Goal: Task Accomplishment & Management: Complete application form

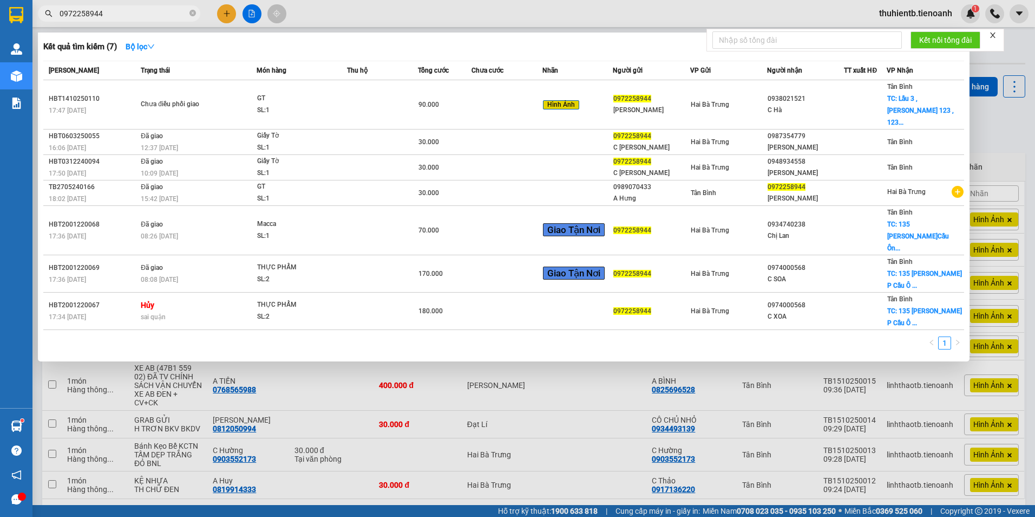
click at [127, 11] on input "0972258944" at bounding box center [124, 14] width 128 height 12
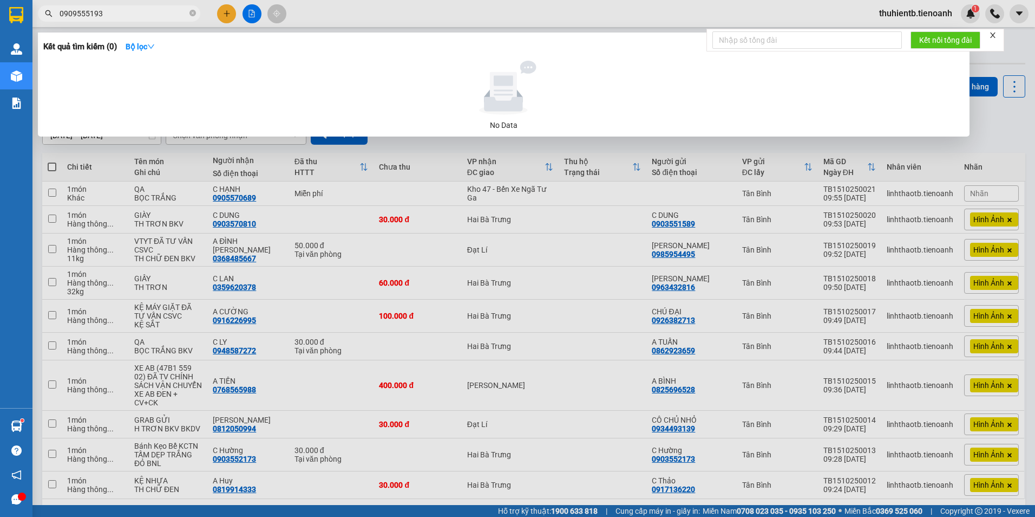
click at [75, 14] on input "0909555193" at bounding box center [124, 14] width 128 height 12
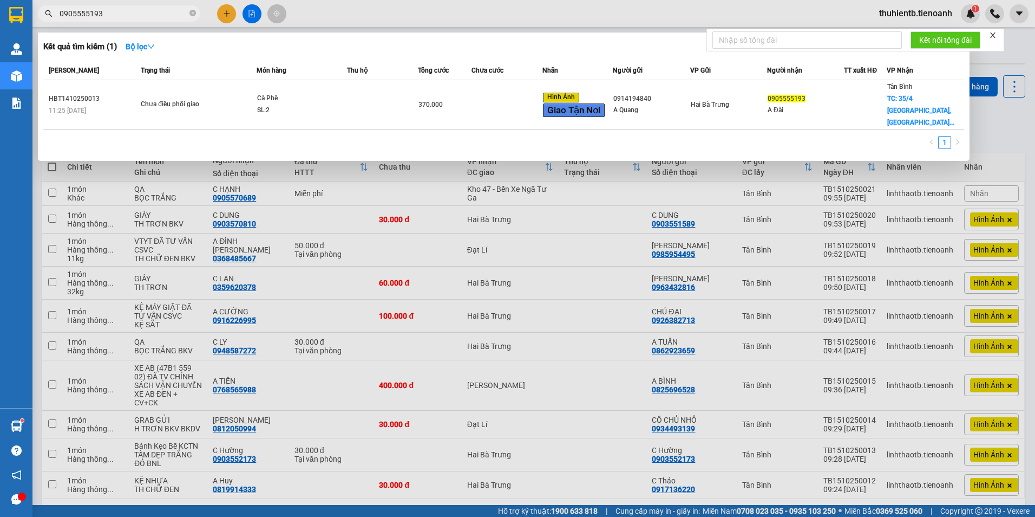
click at [174, 17] on input "0905555193" at bounding box center [124, 14] width 128 height 12
paste input "9"
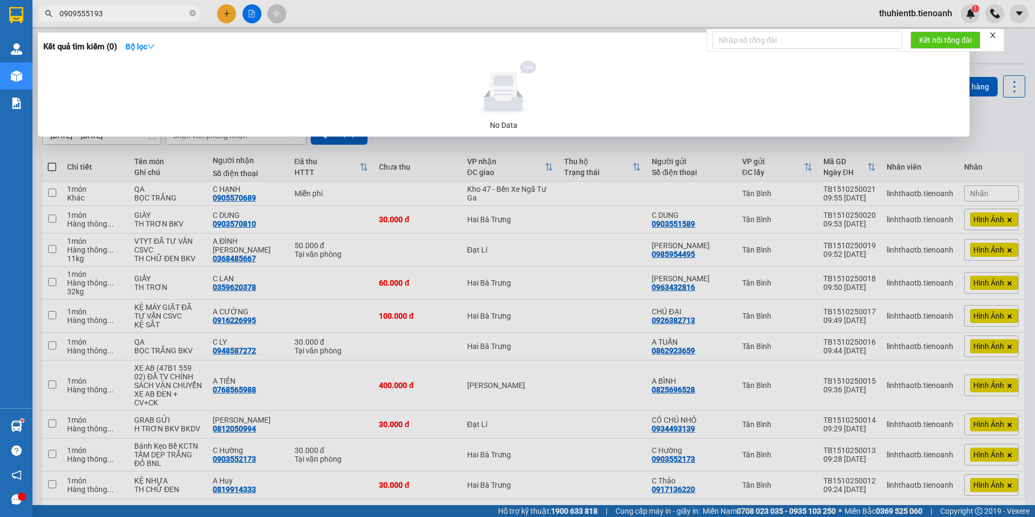
type input "0909555193"
click at [107, 15] on input "0909555193" at bounding box center [124, 14] width 128 height 12
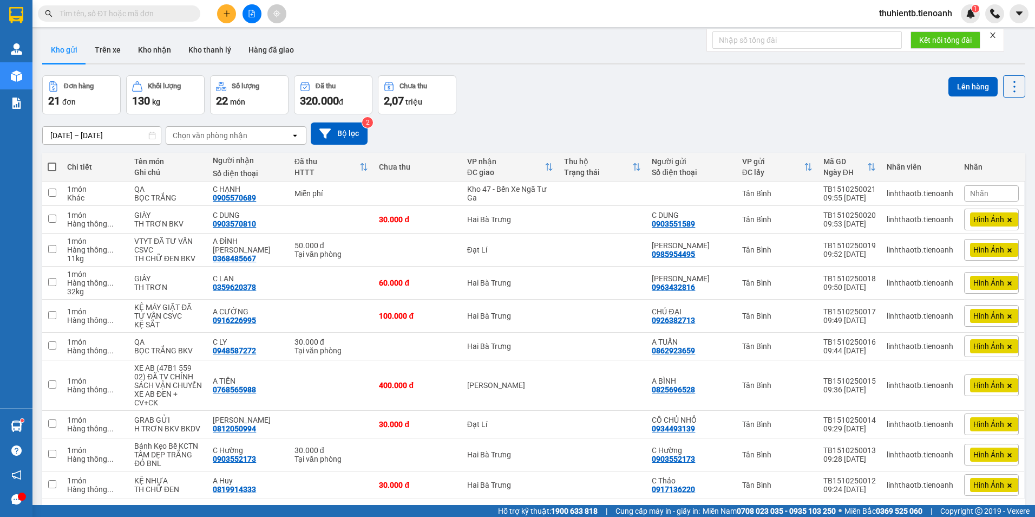
paste input "0909555193"
type input "0909555193"
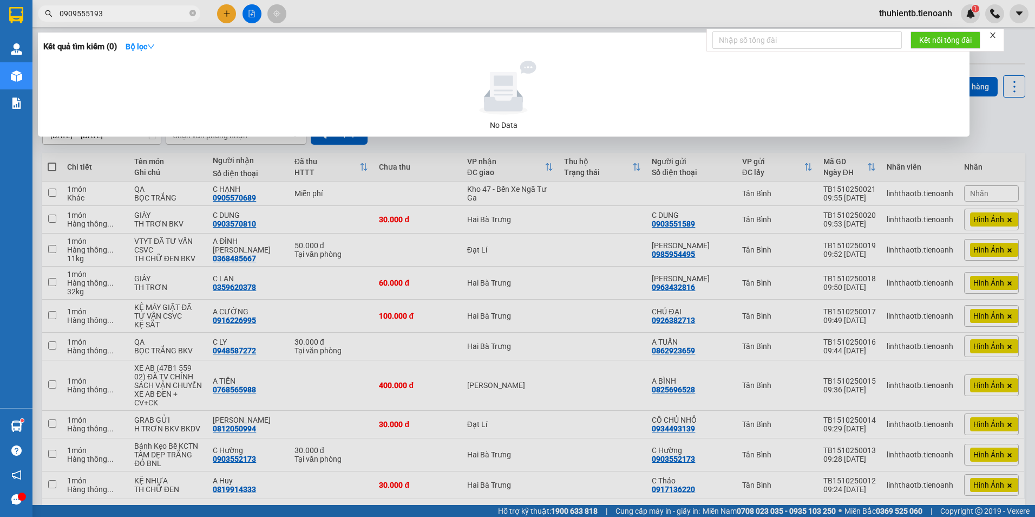
drag, startPoint x: 108, startPoint y: 12, endPoint x: -2, endPoint y: 38, distance: 113.6
click at [0, 38] on html "Kết quả tìm kiếm ( 0 ) Bộ lọc No Data 0909555193 thuhientb.tienoanh 1 Quản [PER…" at bounding box center [517, 258] width 1035 height 517
click at [189, 15] on span "0909555193" at bounding box center [119, 13] width 162 height 16
click at [190, 11] on icon "close-circle" at bounding box center [193, 13] width 6 height 6
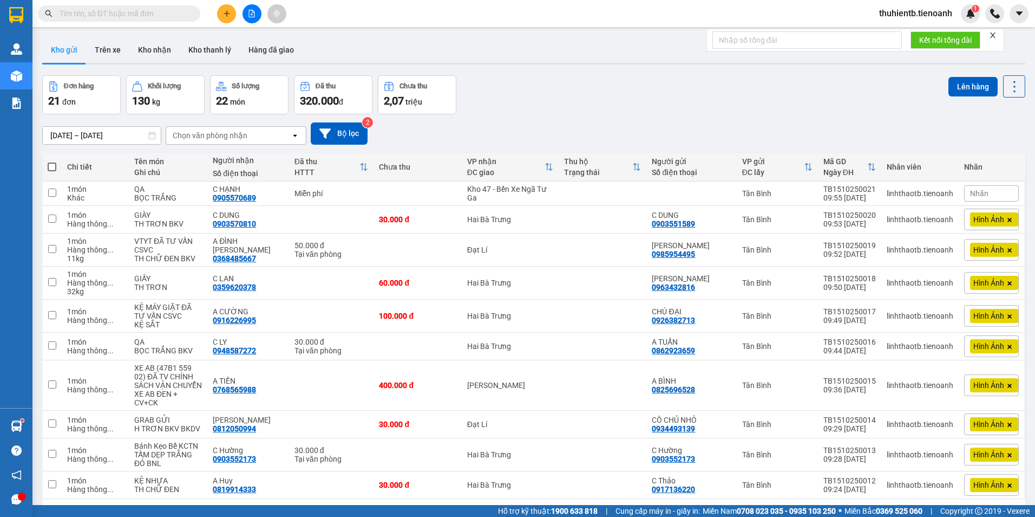
click at [145, 12] on input "text" at bounding box center [124, 14] width 128 height 12
click at [123, 9] on input "text" at bounding box center [124, 14] width 128 height 12
click at [154, 18] on input "text" at bounding box center [124, 14] width 128 height 12
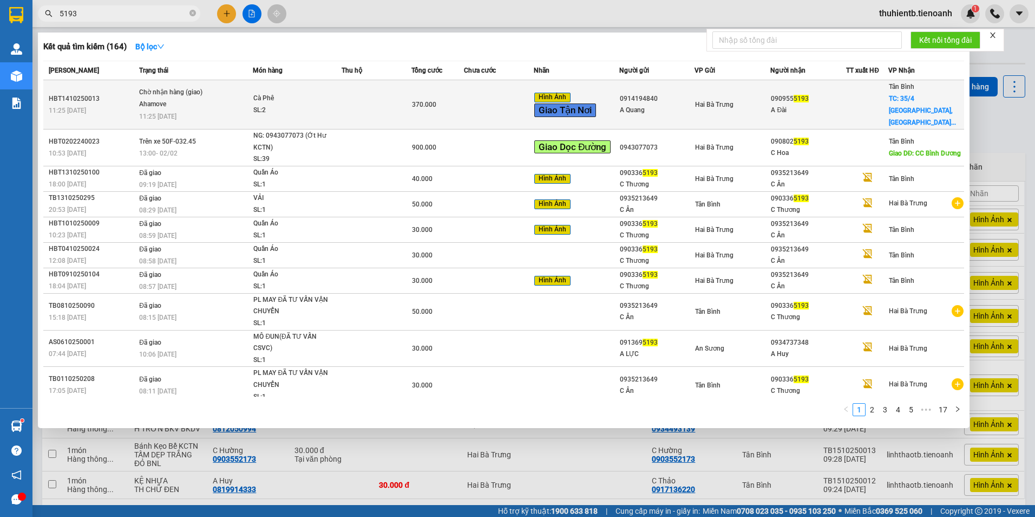
type input "5193"
click at [175, 113] on span "11:25 [DATE]" at bounding box center [157, 117] width 37 height 8
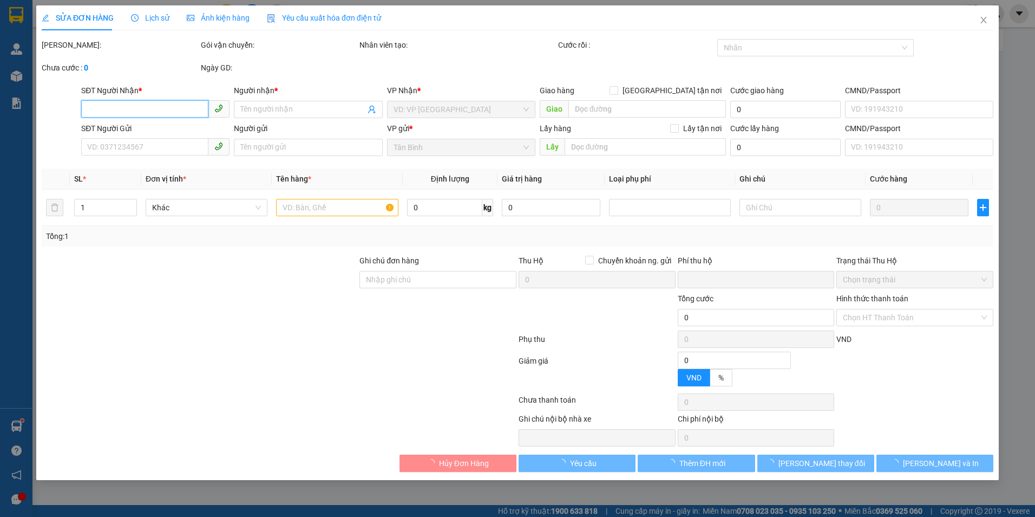
type input "0909555193"
type input "A Đài"
checkbox input "true"
type input "35/4 [GEOGRAPHIC_DATA], [GEOGRAPHIC_DATA] A, [GEOGRAPHIC_DATA], [GEOGRAPHIC_DAT…"
type input "0914194840"
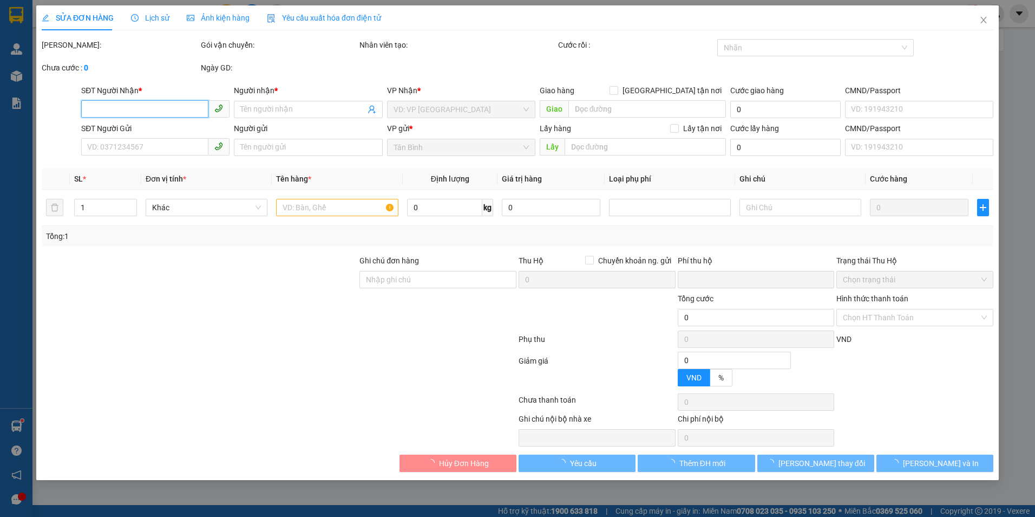
type input "A Quang"
type input "0909555193"
type input "0"
type input "370.000"
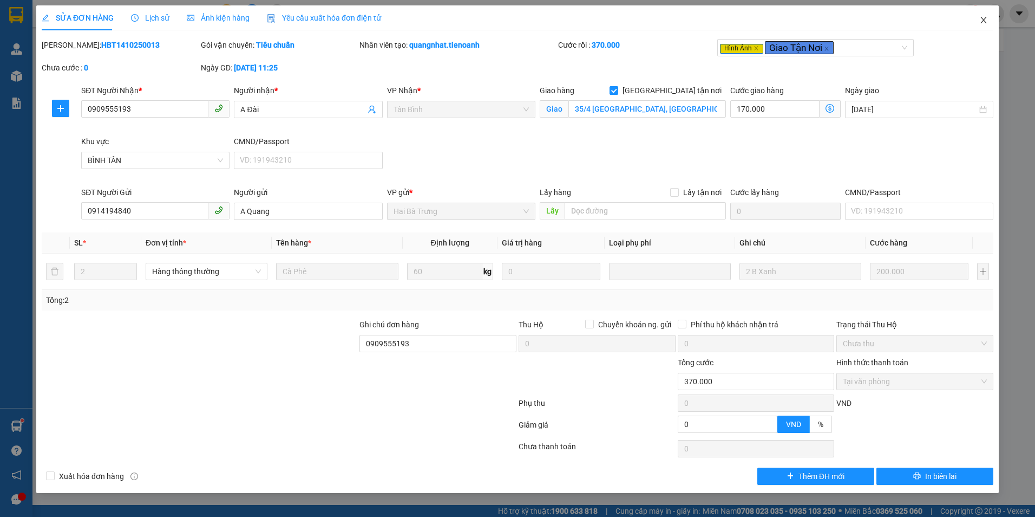
click at [986, 21] on icon "close" at bounding box center [984, 20] width 9 height 9
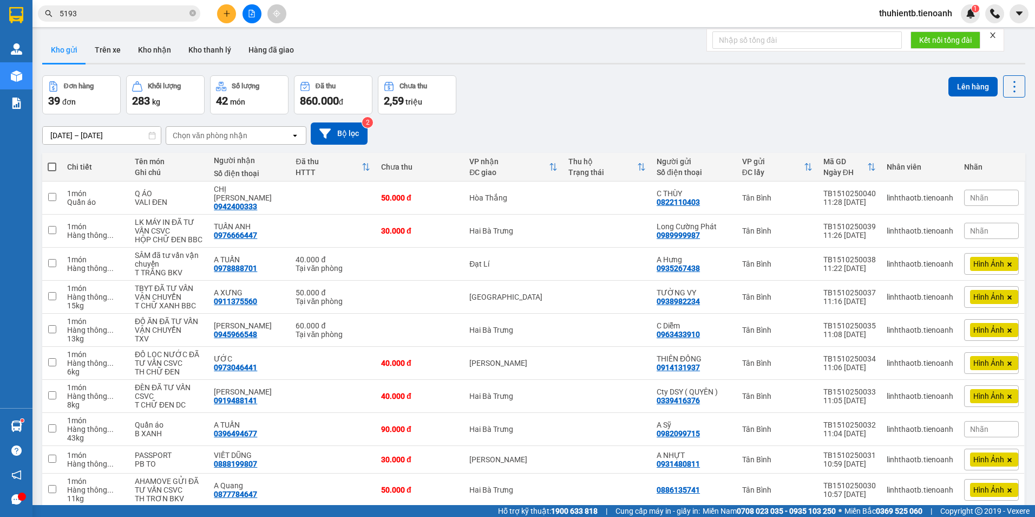
click at [120, 16] on input "5193" at bounding box center [124, 14] width 128 height 12
